Goal: Information Seeking & Learning: Learn about a topic

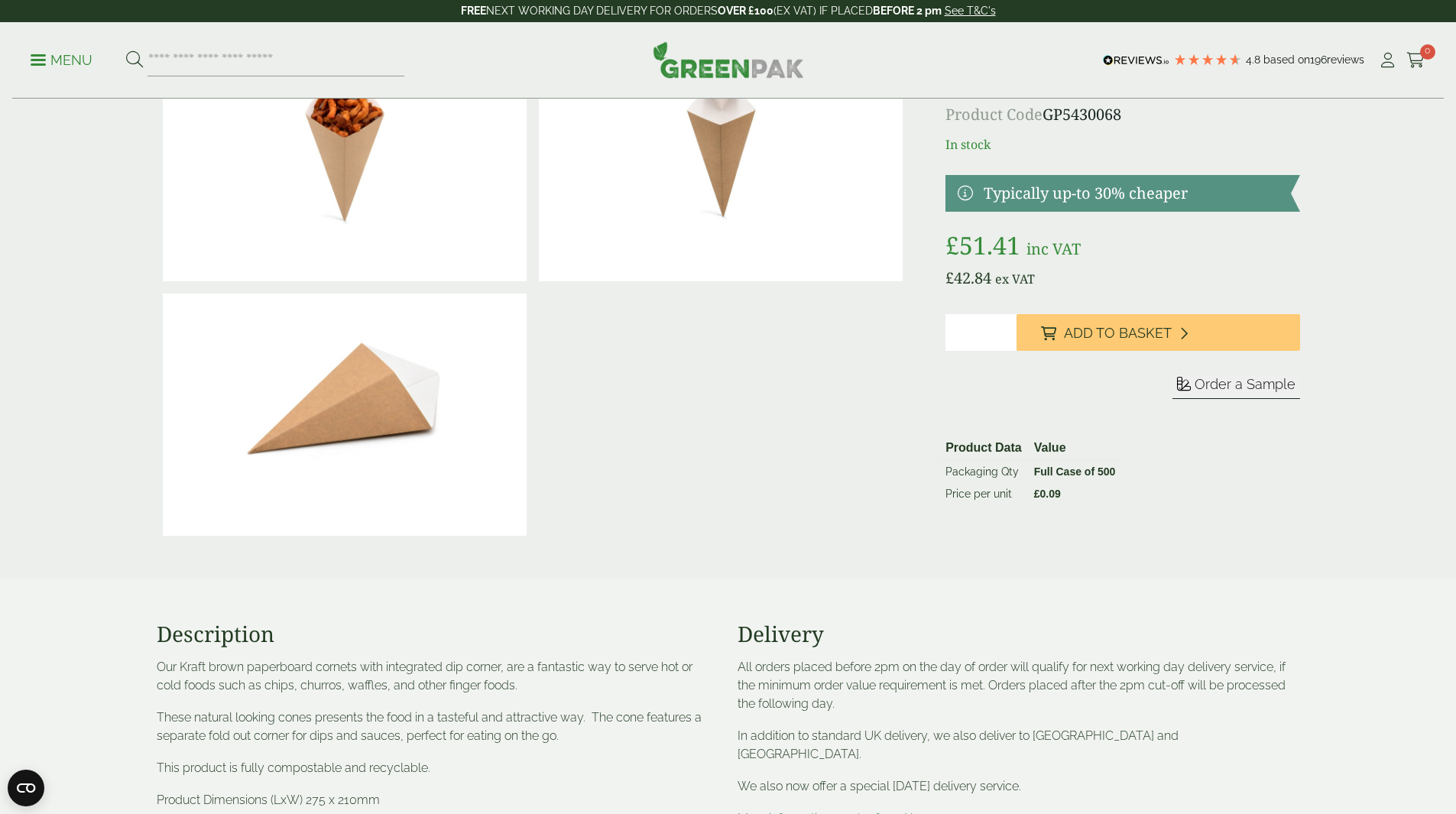
scroll to position [153, 0]
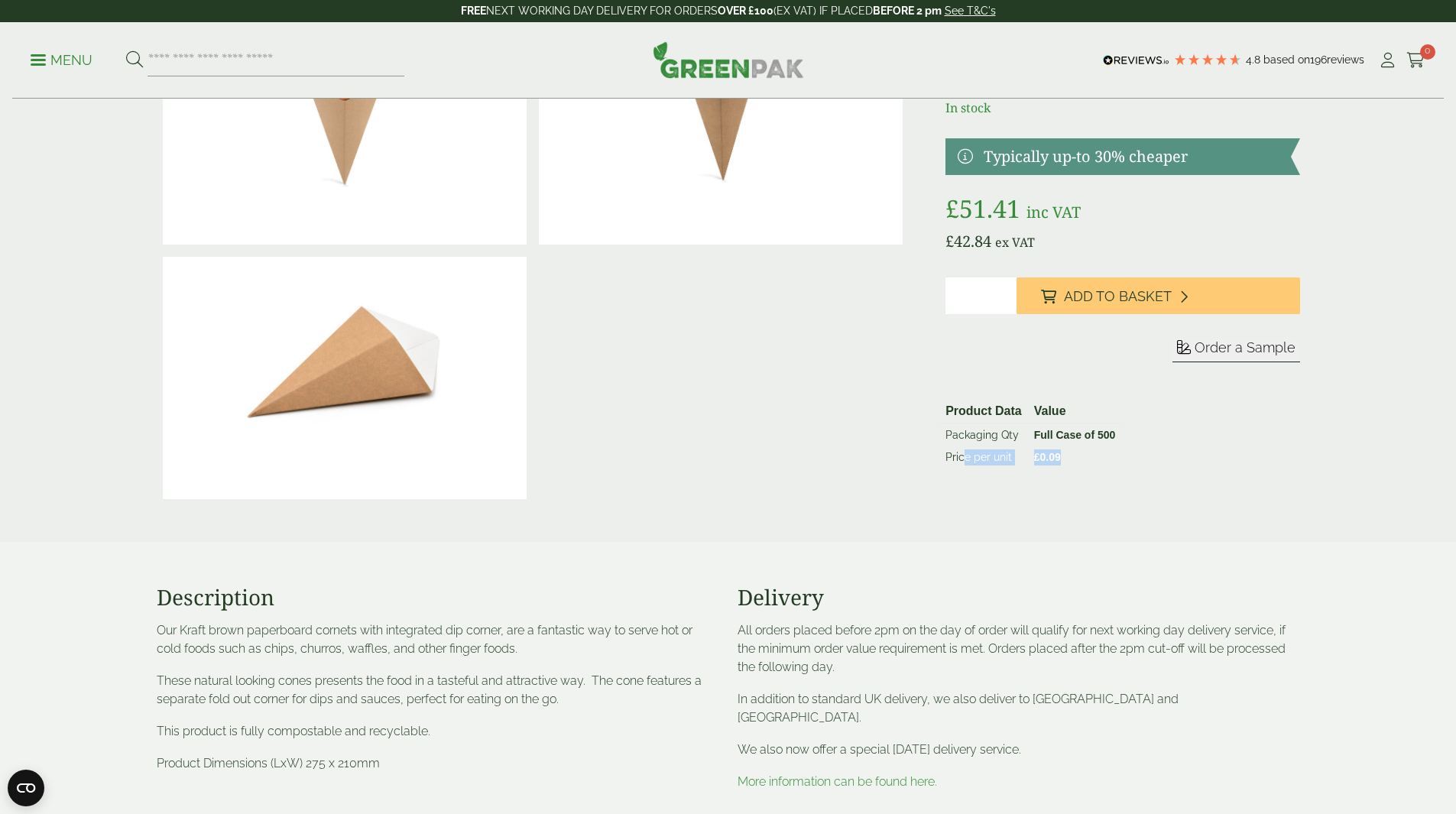
drag, startPoint x: 1061, startPoint y: 455, endPoint x: 964, endPoint y: 455, distance: 97.0
click at [964, 455] on tr "Price per unit £ 0.09" at bounding box center [1030, 458] width 182 height 22
click at [909, 464] on div "£" at bounding box center [728, 251] width 1161 height 510
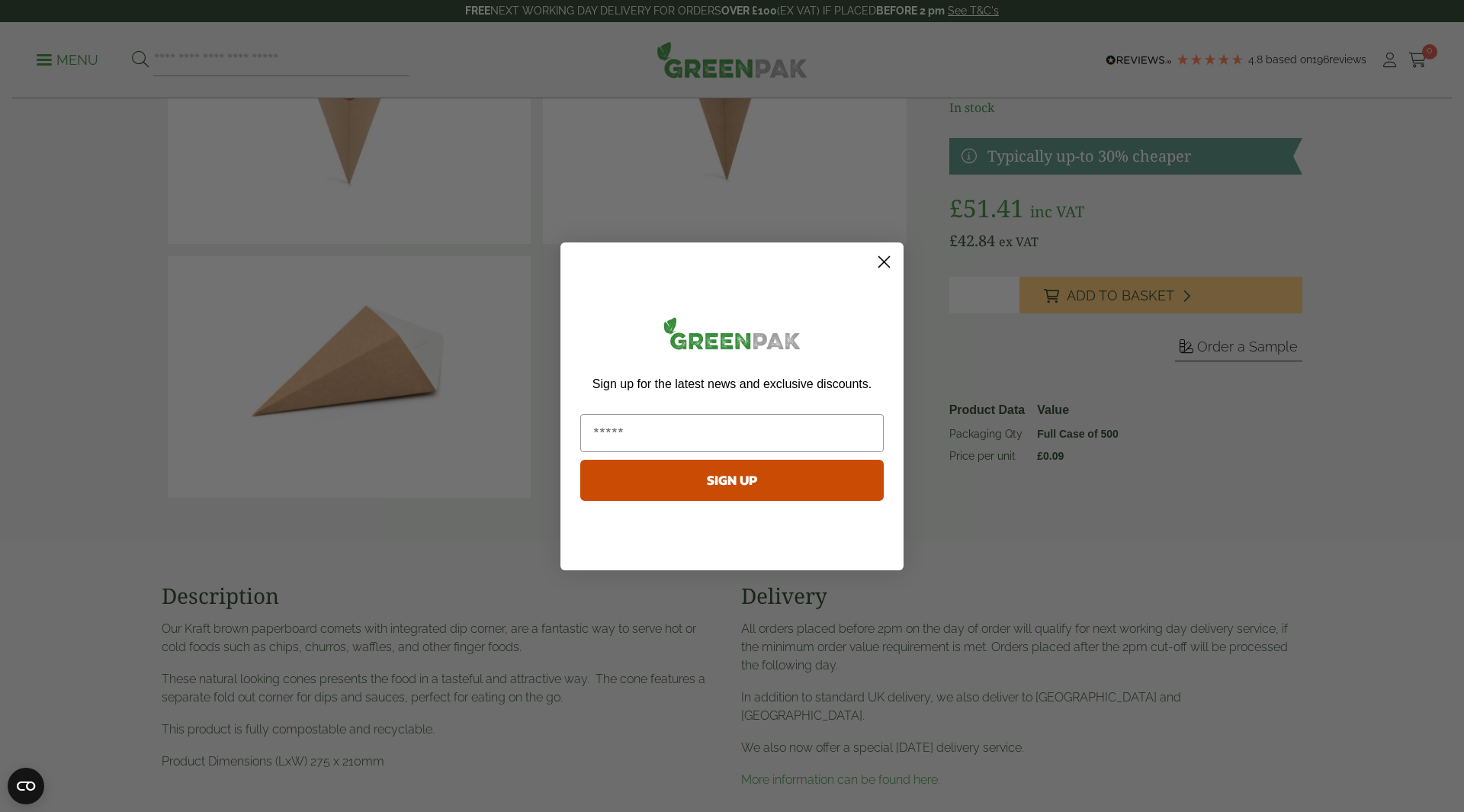
click at [888, 260] on circle "Close dialog" at bounding box center [884, 261] width 25 height 25
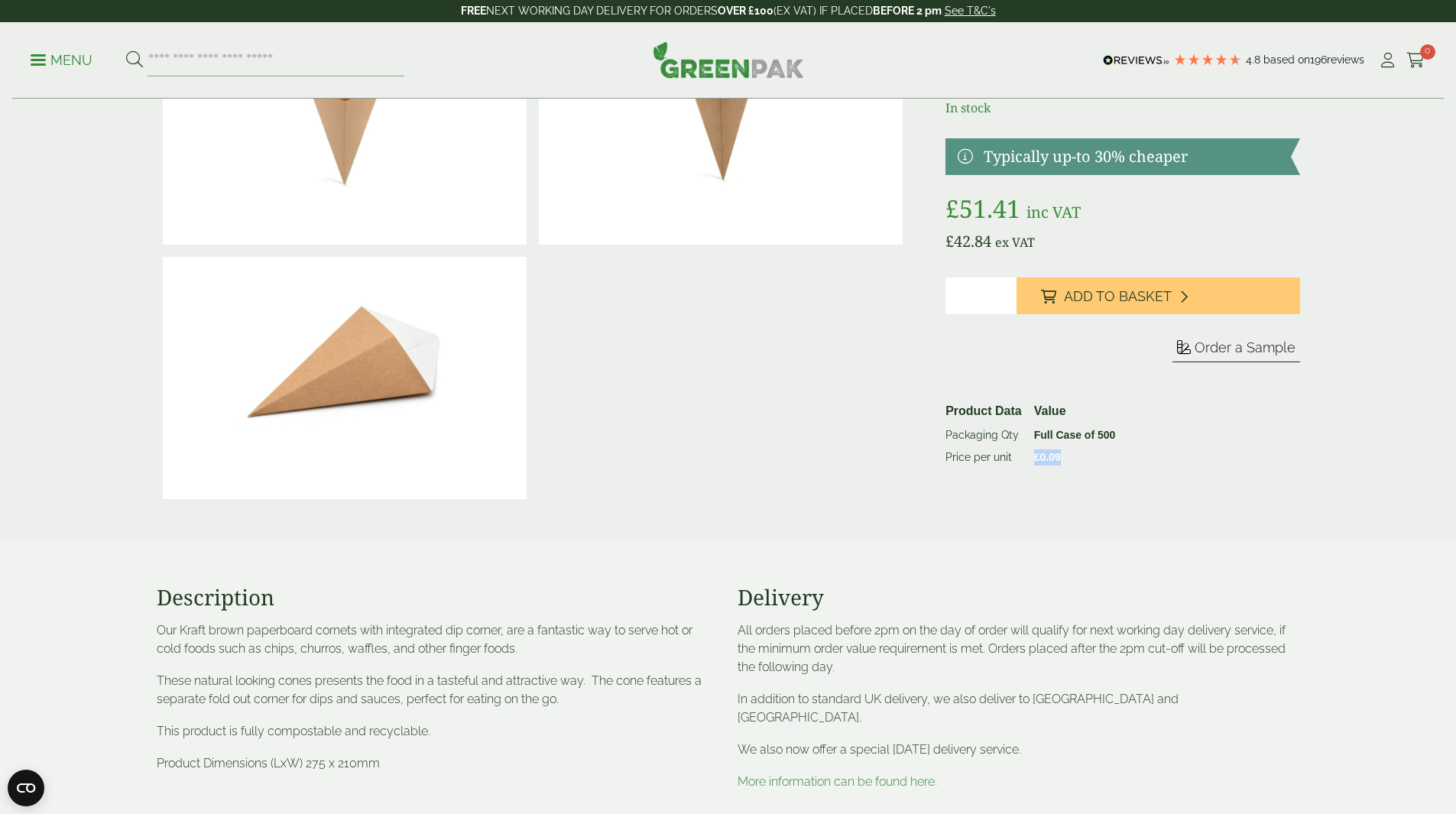
drag, startPoint x: 1070, startPoint y: 458, endPoint x: 1016, endPoint y: 460, distance: 54.0
click at [1016, 460] on tr "Price per unit £ 0.09" at bounding box center [1030, 458] width 182 height 22
click at [1031, 499] on div "Small Kraft Cone with Dip Corner Product Code GP5430068 In stock Typically up-t…" at bounding box center [1123, 251] width 354 height 510
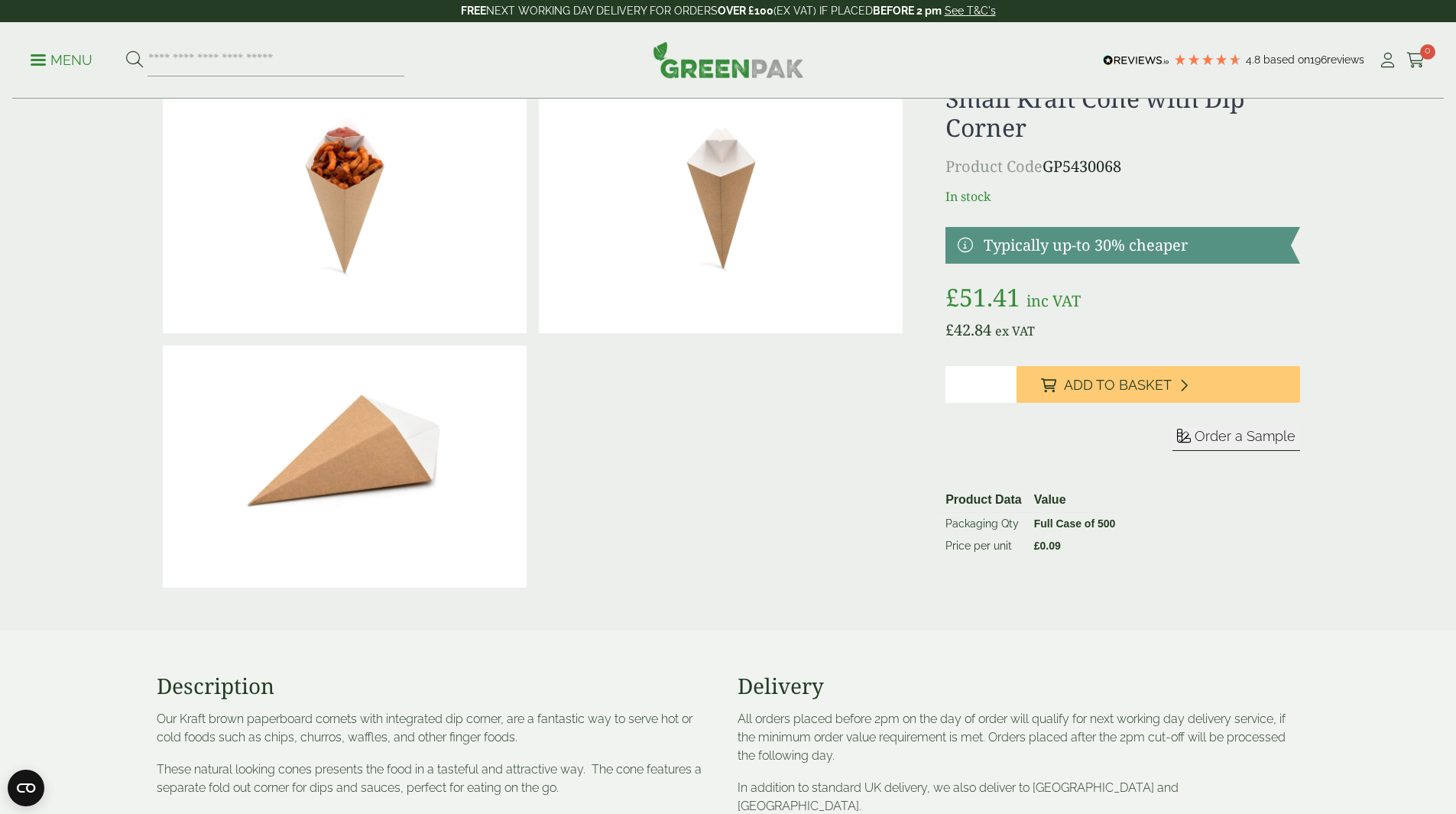
scroll to position [0, 0]
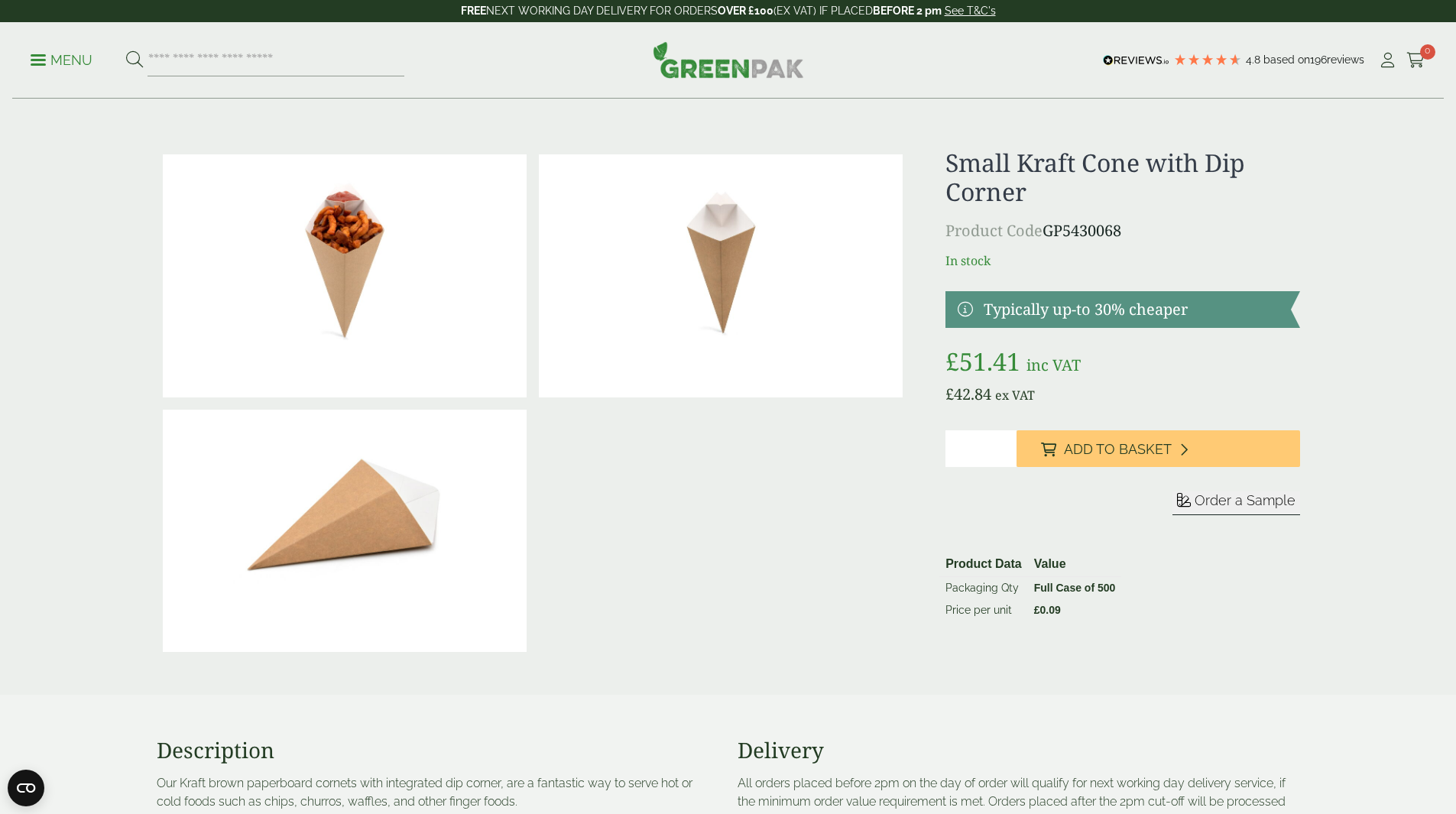
click at [1034, 362] on span "inc VAT" at bounding box center [1053, 365] width 54 height 20
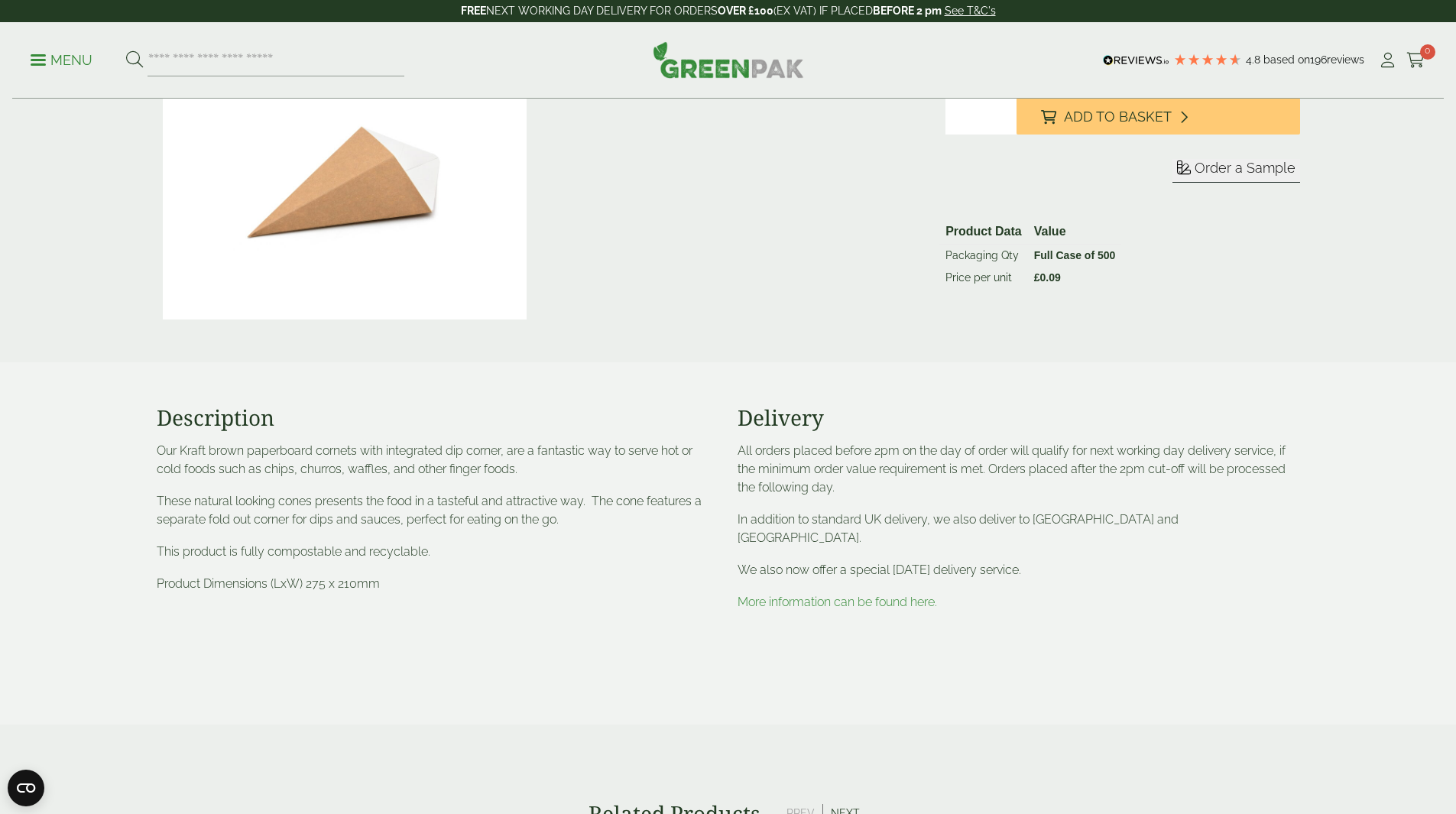
scroll to position [306, 0]
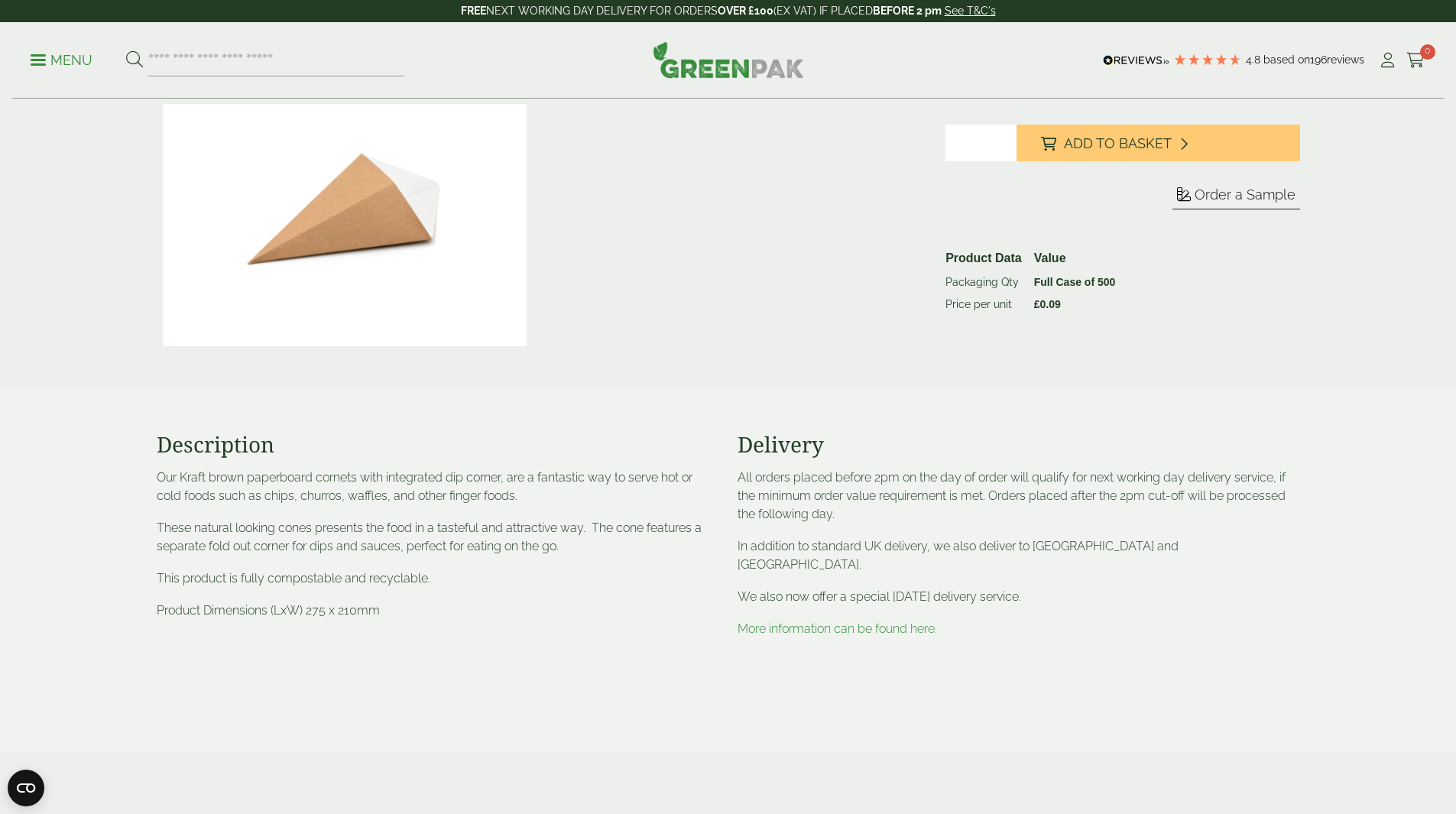
click at [933, 556] on div "All orders placed before 2pm on the day of order will qualify for next working …" at bounding box center [1018, 553] width 562 height 170
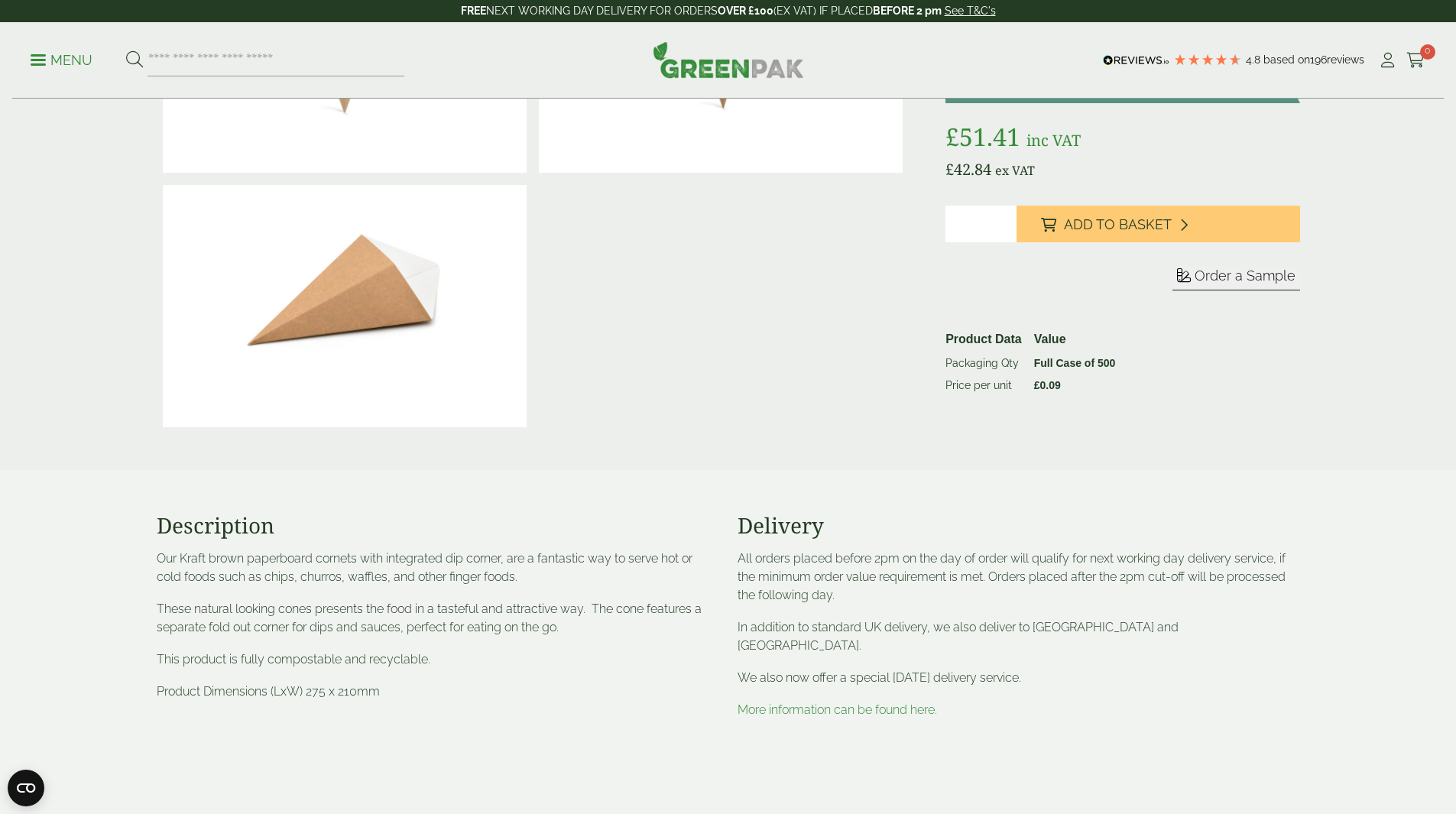
scroll to position [229, 0]
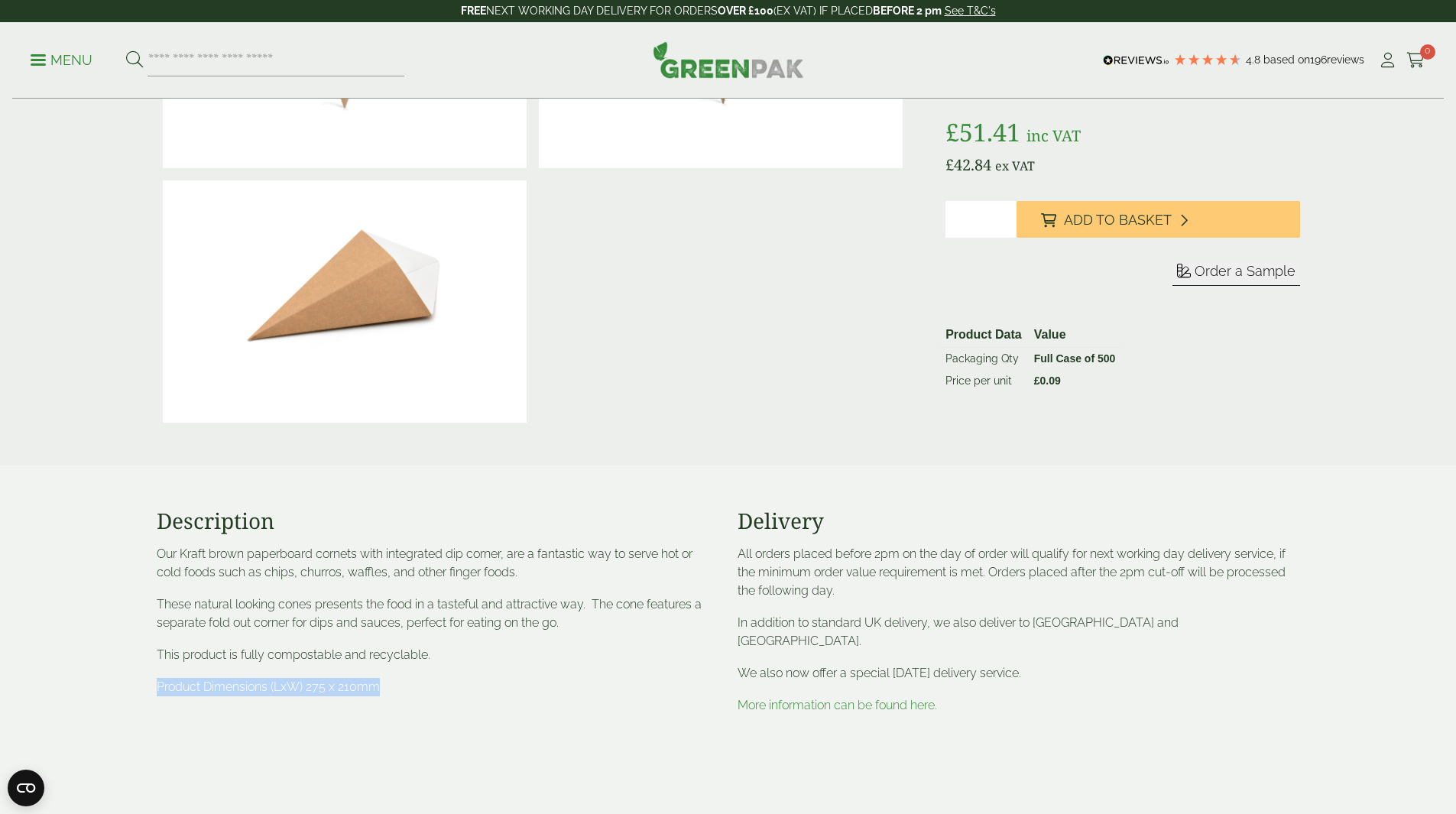
drag, startPoint x: 383, startPoint y: 690, endPoint x: 157, endPoint y: 678, distance: 226.3
click at [157, 678] on p "Product Dimensions (LxW) 275 x 210mm" at bounding box center [438, 687] width 562 height 18
copy p "Product Dimensions (LxW) 275 x 210mm"
